Goal: Information Seeking & Learning: Understand process/instructions

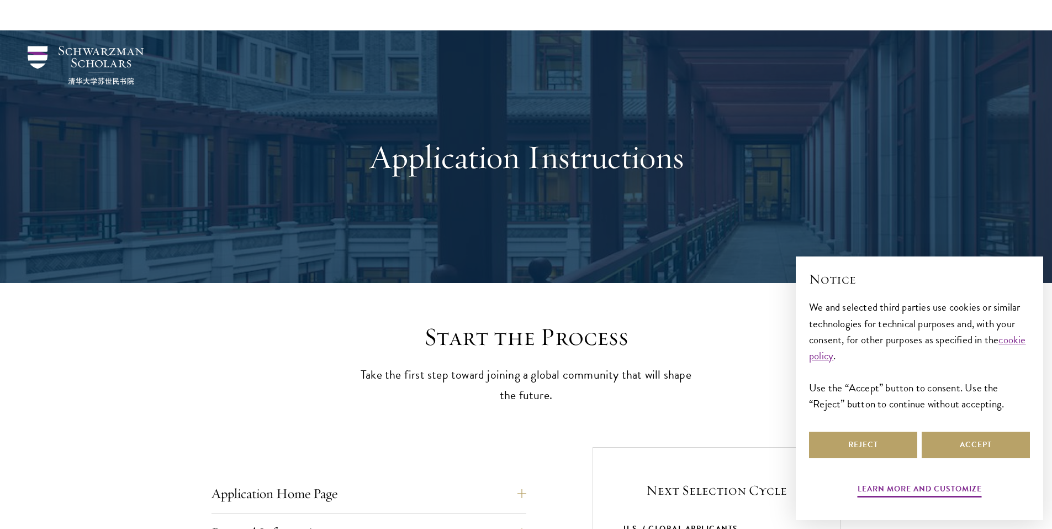
scroll to position [55, 0]
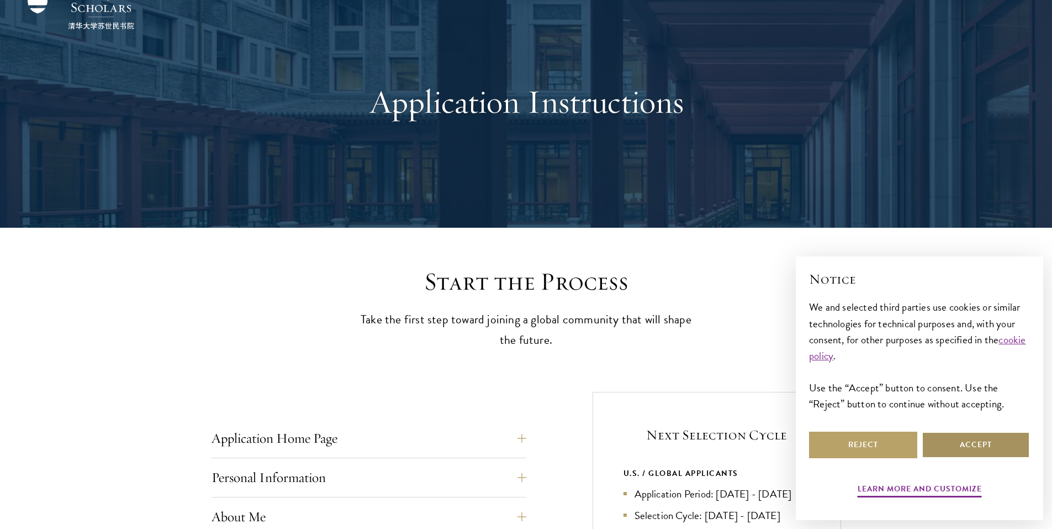
click at [953, 447] on button "Accept" at bounding box center [976, 444] width 108 height 27
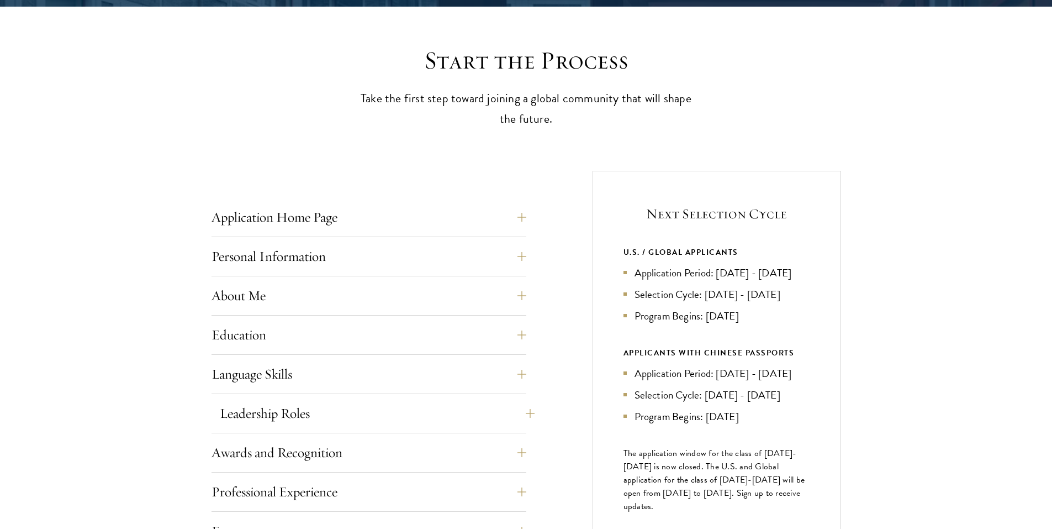
scroll to position [442, 0]
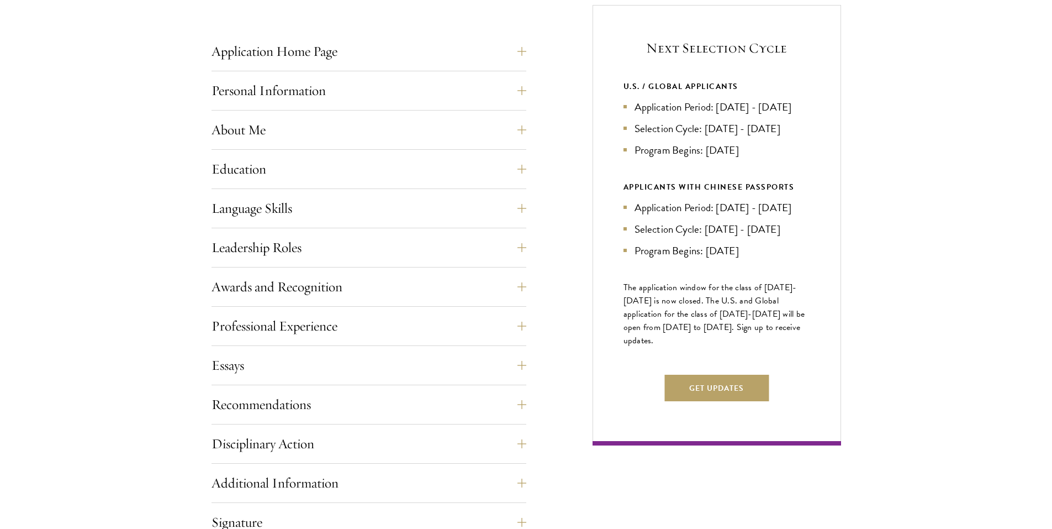
click at [453, 69] on div "Application Home Page The online application form must be completed in English.…" at bounding box center [369, 54] width 315 height 33
click at [531, 52] on div "Application Home Page The online application form must be completed in English.…" at bounding box center [527, 332] width 630 height 654
click at [525, 52] on button "Application Home Page" at bounding box center [377, 51] width 315 height 27
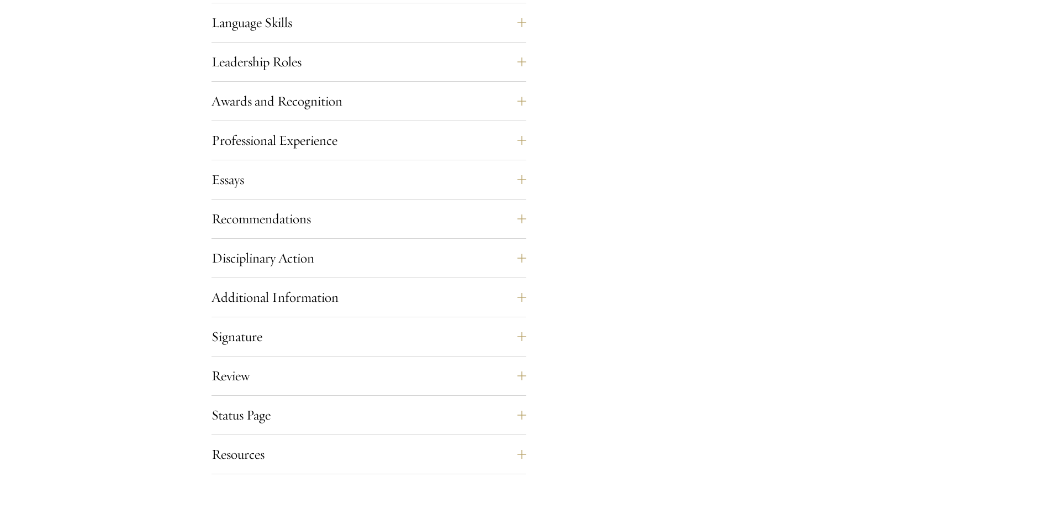
scroll to position [1160, 0]
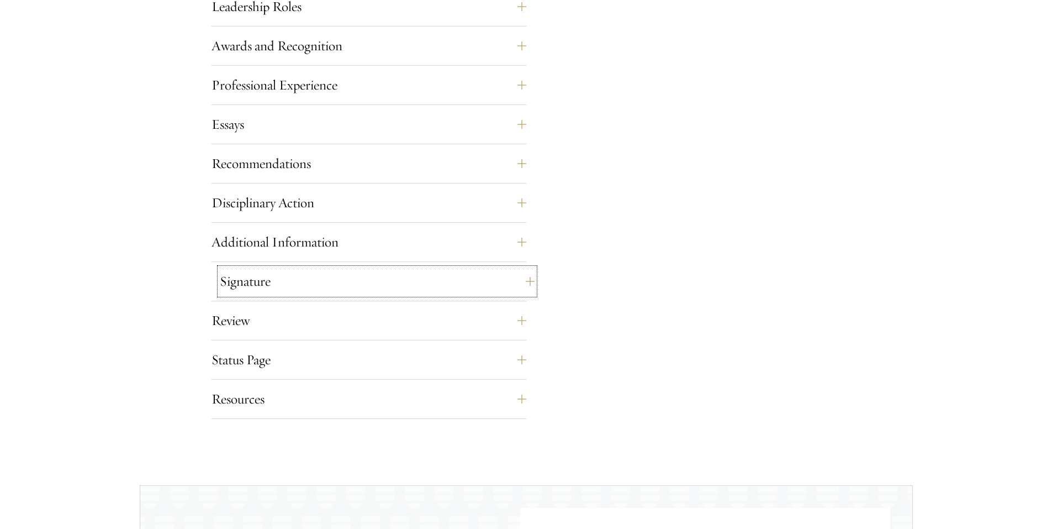
click at [435, 270] on button "Signature" at bounding box center [377, 281] width 315 height 27
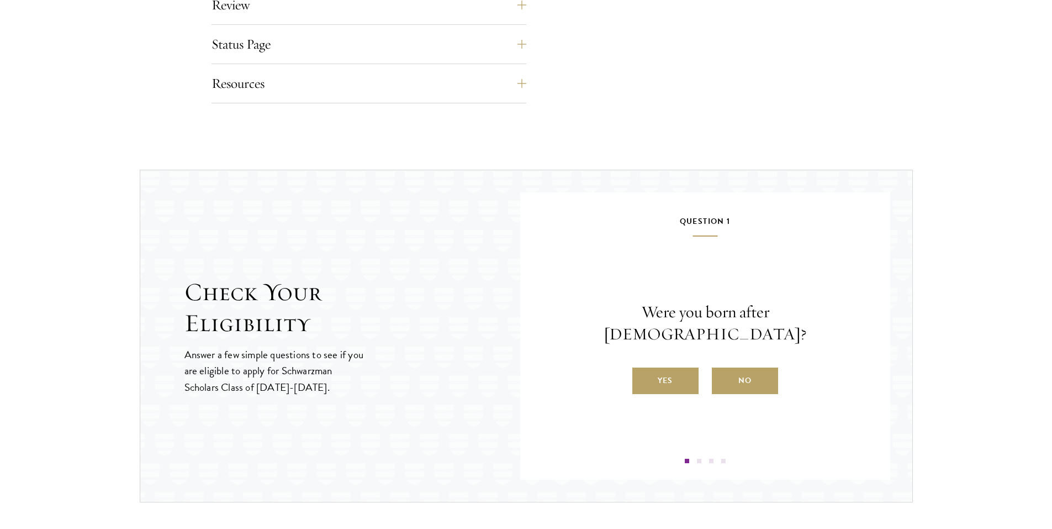
scroll to position [1345, 0]
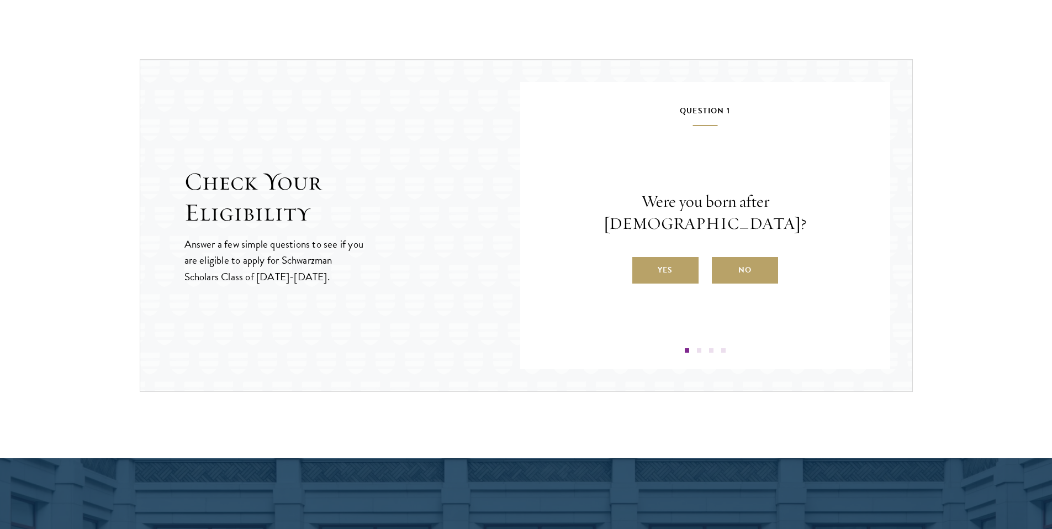
click at [663, 263] on label "Yes" at bounding box center [665, 270] width 66 height 27
click at [642, 263] on input "Yes" at bounding box center [637, 263] width 10 height 10
click at [687, 271] on label "Yes" at bounding box center [665, 270] width 66 height 27
click at [642, 268] on input "Yes" at bounding box center [637, 263] width 10 height 10
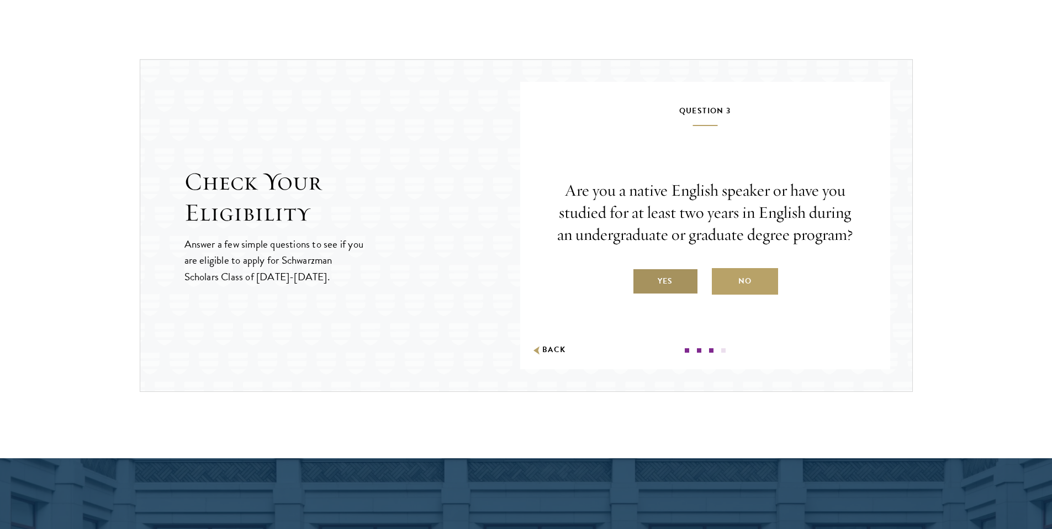
click at [669, 282] on label "Yes" at bounding box center [665, 281] width 66 height 27
click at [642, 279] on input "Yes" at bounding box center [637, 274] width 10 height 10
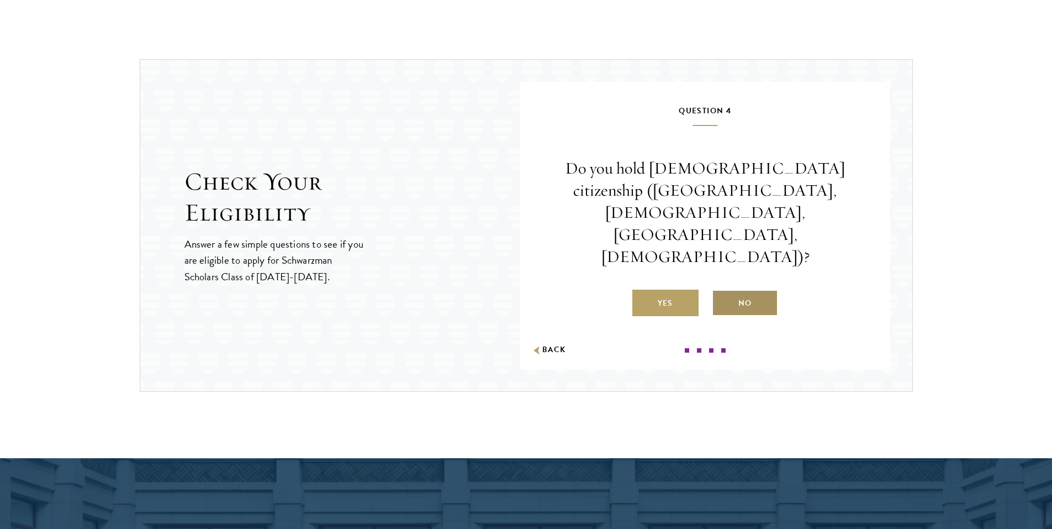
click at [774, 289] on label "No" at bounding box center [745, 302] width 66 height 27
click at [722, 291] on input "No" at bounding box center [717, 296] width 10 height 10
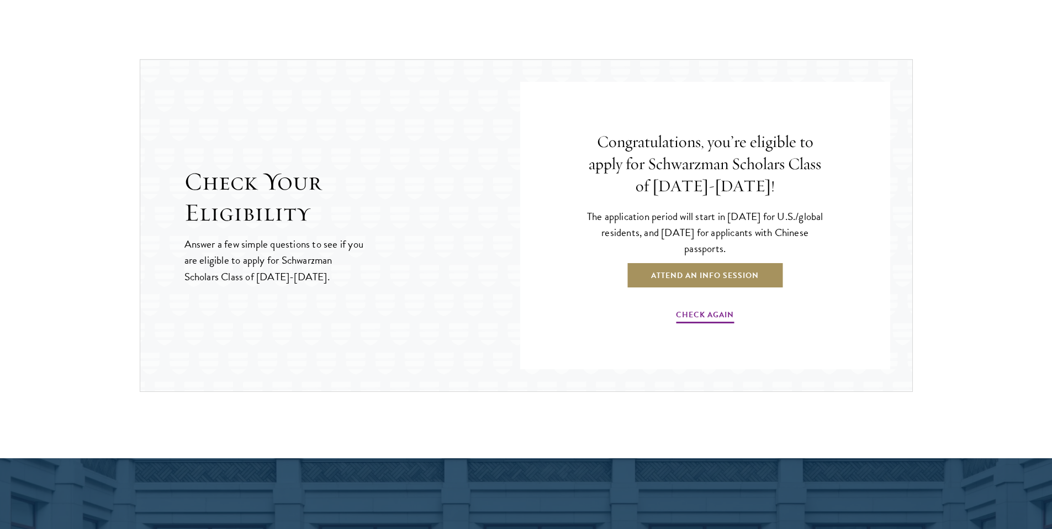
click at [724, 274] on link "Attend an Info Session" at bounding box center [704, 275] width 157 height 27
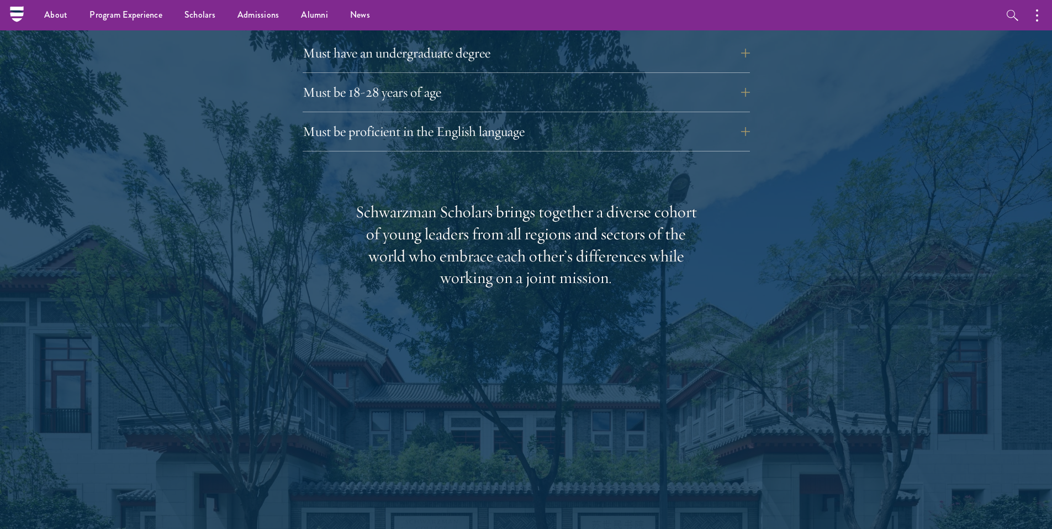
scroll to position [1326, 0]
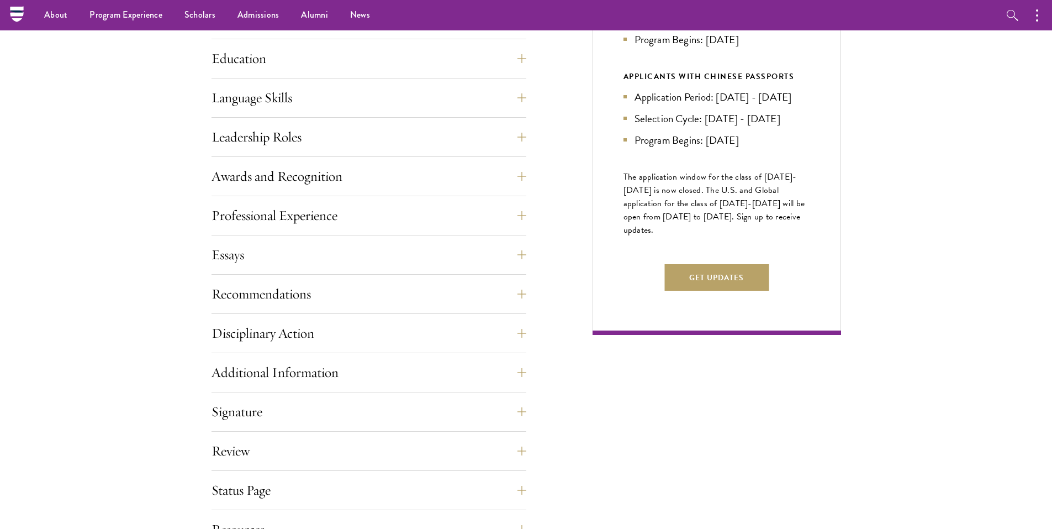
scroll to position [387, 0]
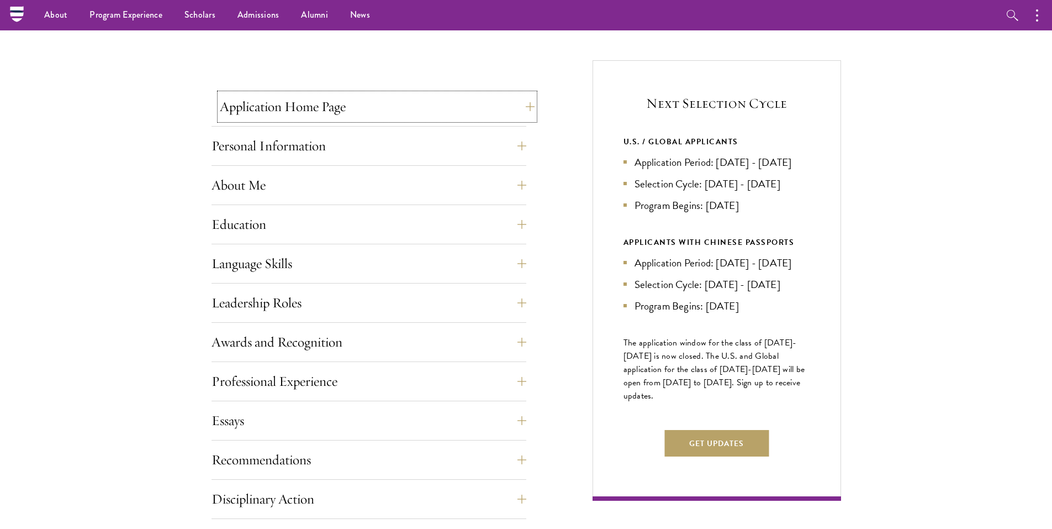
click at [466, 109] on button "Application Home Page" at bounding box center [377, 106] width 315 height 27
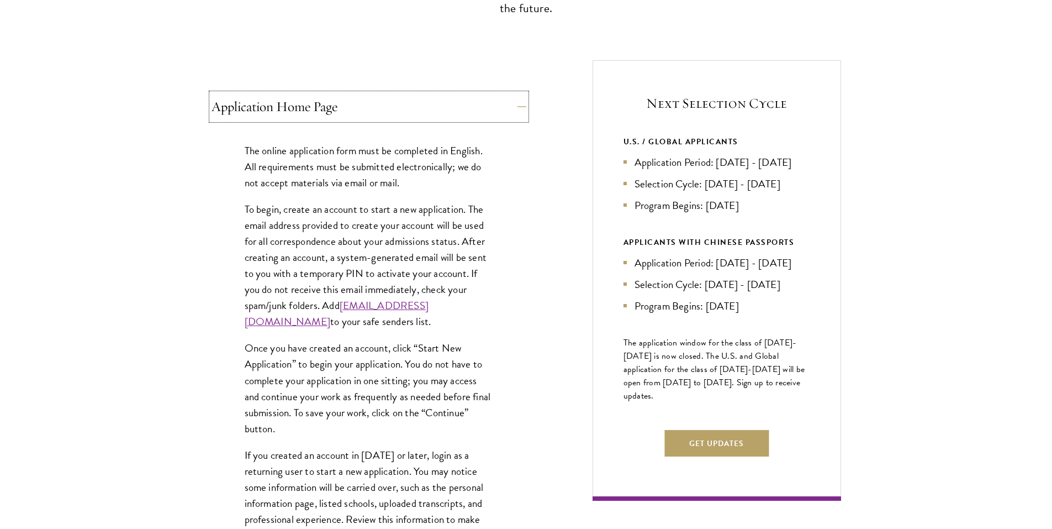
scroll to position [663, 0]
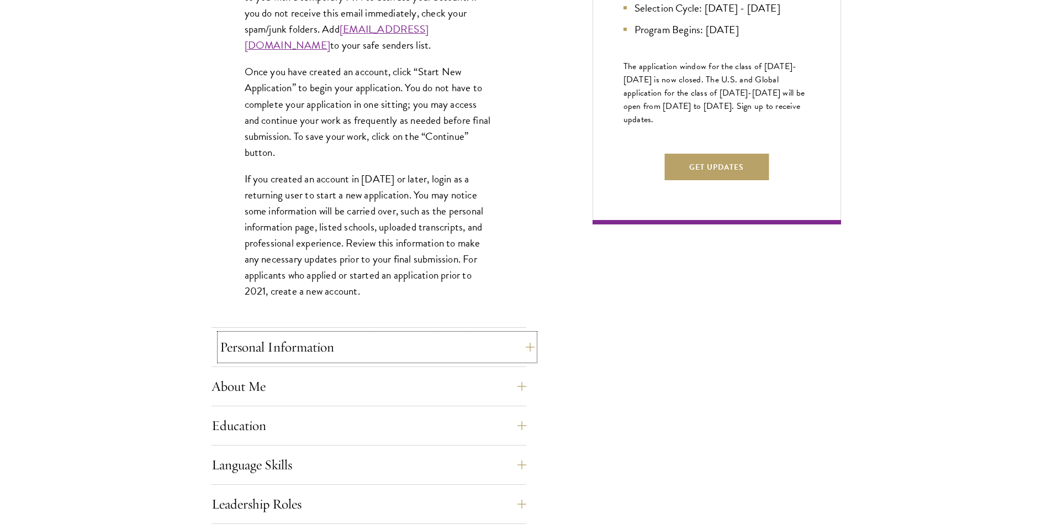
click at [456, 350] on button "Personal Information" at bounding box center [377, 347] width 315 height 27
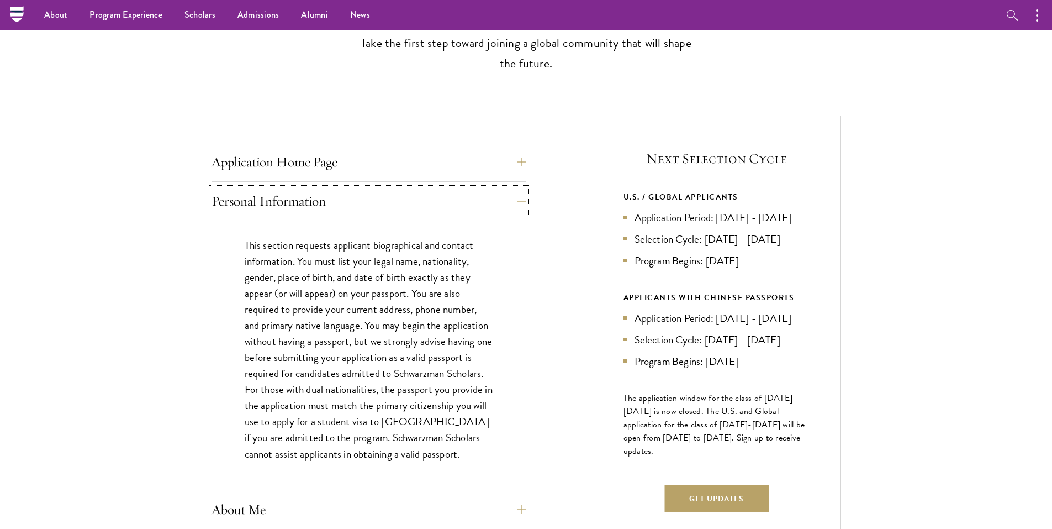
scroll to position [55, 0]
